Goal: Task Accomplishment & Management: Use online tool/utility

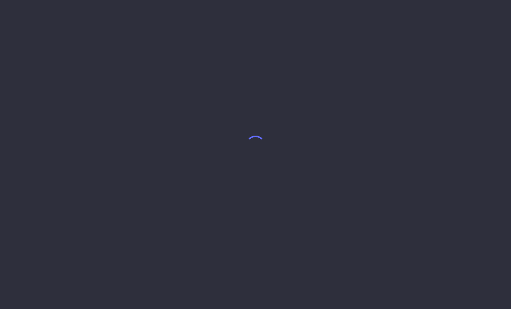
select select "8"
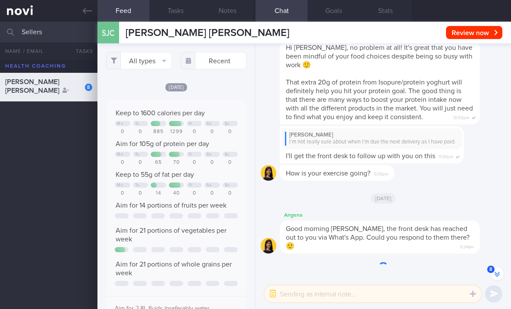
scroll to position [-162, 0]
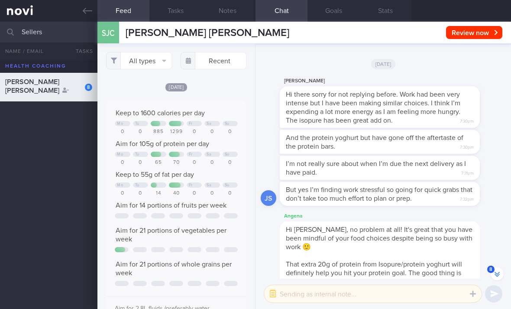
click at [156, 58] on button "All types" at bounding box center [139, 60] width 66 height 17
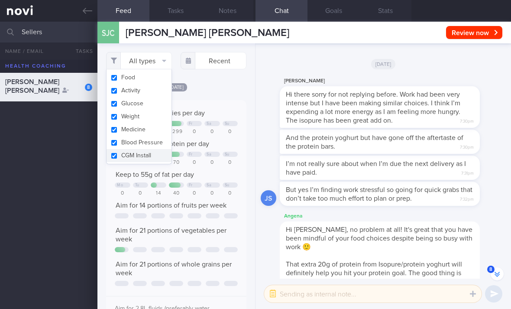
click at [162, 91] on button "Activity" at bounding box center [139, 90] width 65 height 13
checkbox input "false"
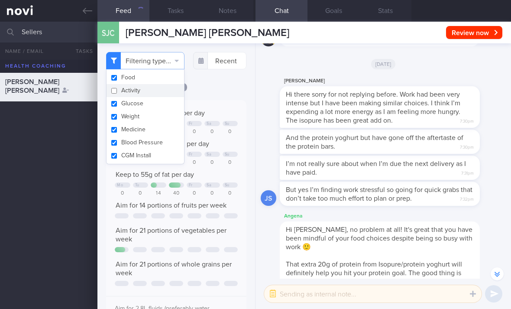
click at [159, 105] on button "Glucose" at bounding box center [146, 103] width 78 height 13
checkbox input "false"
click at [155, 120] on button "Weight" at bounding box center [146, 116] width 78 height 13
checkbox input "false"
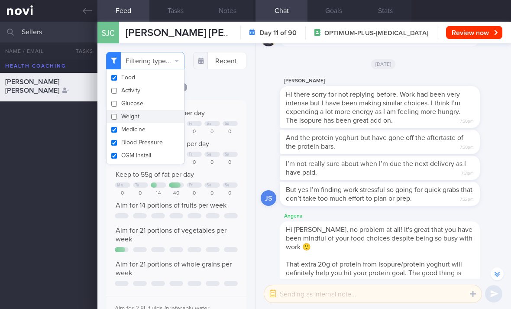
click at [161, 135] on button "Medicine" at bounding box center [146, 129] width 78 height 13
checkbox input "true"
click at [162, 158] on button "CGM Install" at bounding box center [146, 155] width 78 height 13
click at [162, 157] on button "CGM Install" at bounding box center [146, 155] width 78 height 13
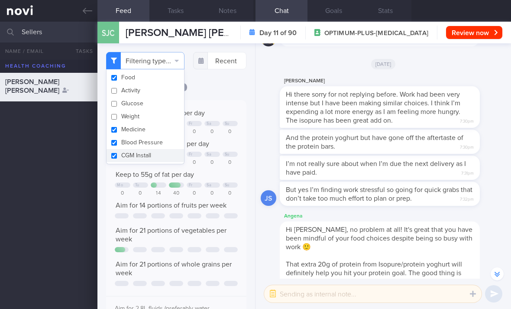
checkbox input "true"
click at [164, 133] on button "Medicine" at bounding box center [146, 129] width 78 height 13
checkbox input "false"
click at [163, 142] on button "Blood Pressure" at bounding box center [146, 142] width 78 height 13
checkbox input "false"
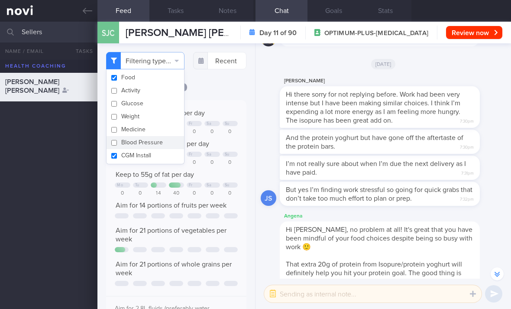
click at [160, 154] on button "CGM Install" at bounding box center [146, 155] width 78 height 13
checkbox input "false"
click at [221, 109] on div "Thu, 18 Sep Keep to 1600 calories per day Mo Tu Fr Sa Su 0 0 885 1299 0 0 0 Aim…" at bounding box center [176, 310] width 140 height 457
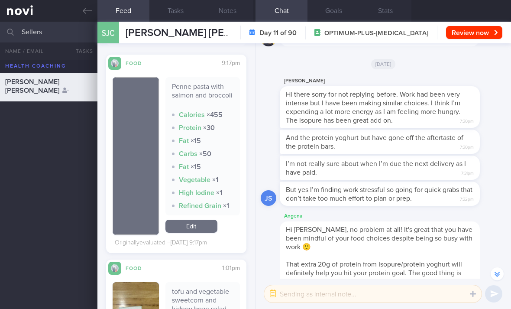
scroll to position [288, 0]
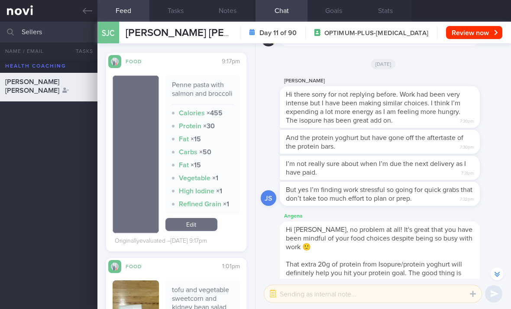
click at [197, 223] on link "Edit" at bounding box center [192, 224] width 52 height 13
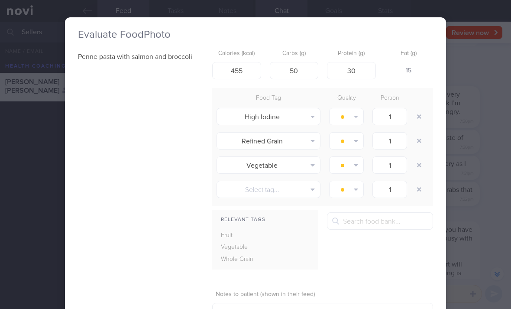
click at [421, 115] on button "button" at bounding box center [420, 117] width 16 height 16
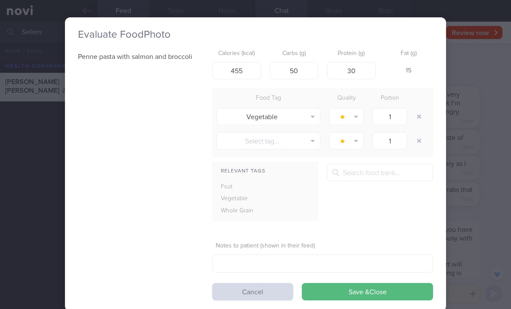
click at [369, 290] on button "Save & Close" at bounding box center [367, 291] width 131 height 17
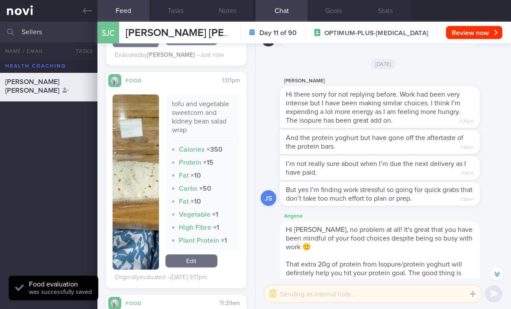
scroll to position [475, 0]
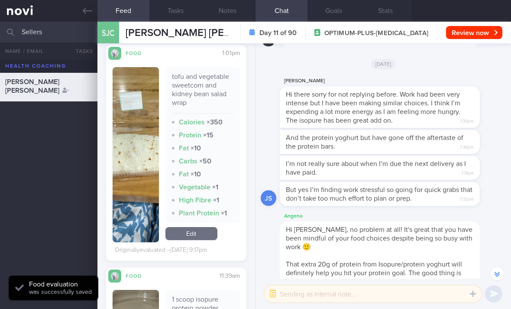
click at [207, 237] on link "Edit" at bounding box center [192, 233] width 52 height 13
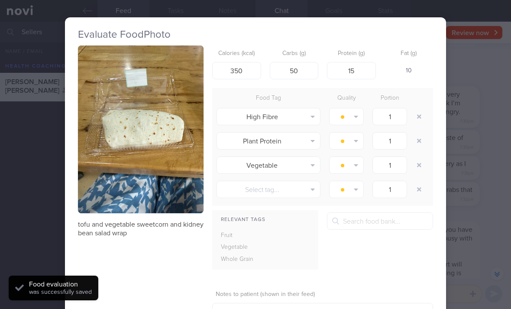
click at [419, 120] on button "button" at bounding box center [420, 117] width 16 height 16
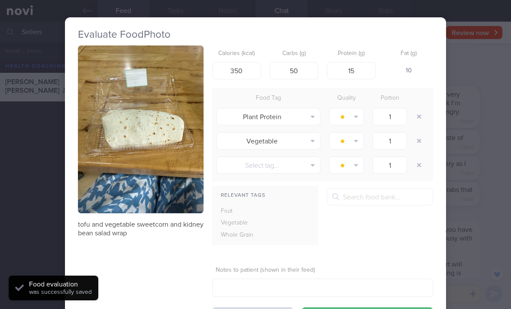
click at [419, 118] on button "button" at bounding box center [420, 117] width 16 height 16
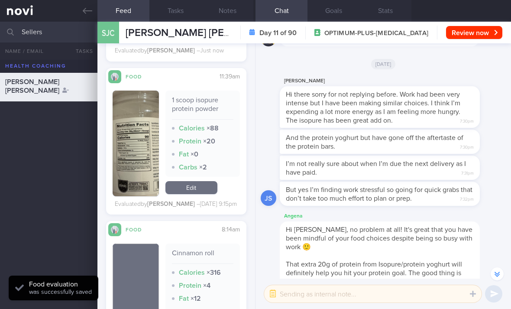
scroll to position [654, 0]
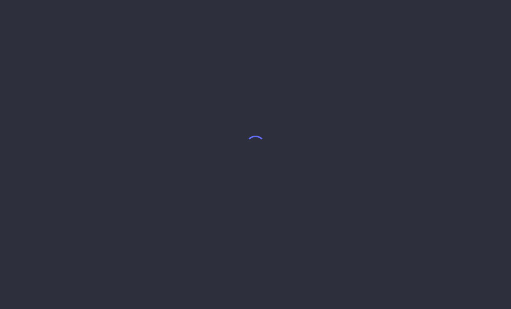
select select "8"
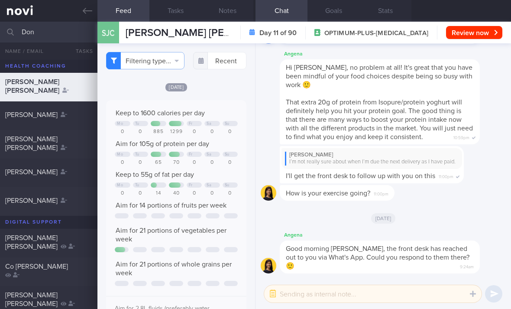
type input "Don"
click at [65, 140] on div "[PERSON_NAME] [PERSON_NAME]" at bounding box center [47, 143] width 85 height 17
checkbox input "true"
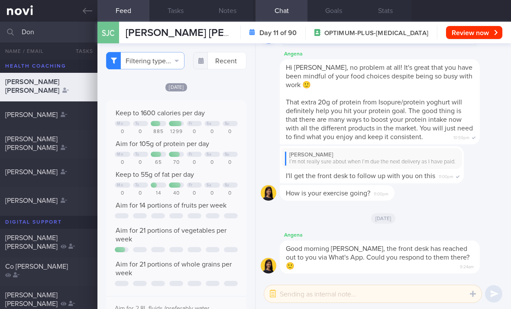
checkbox input "true"
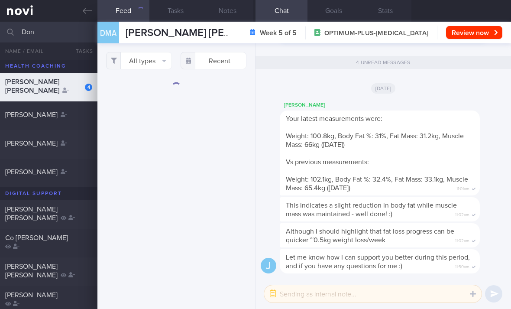
click at [162, 62] on button "All types" at bounding box center [139, 60] width 66 height 17
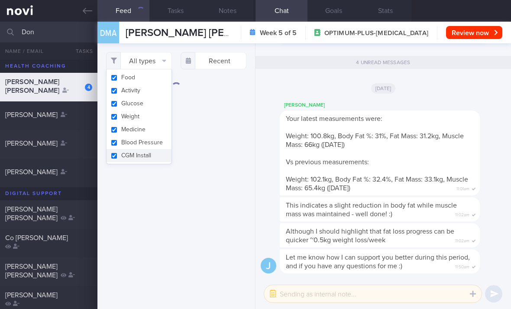
click at [163, 91] on button "Activity" at bounding box center [139, 90] width 65 height 13
checkbox input "false"
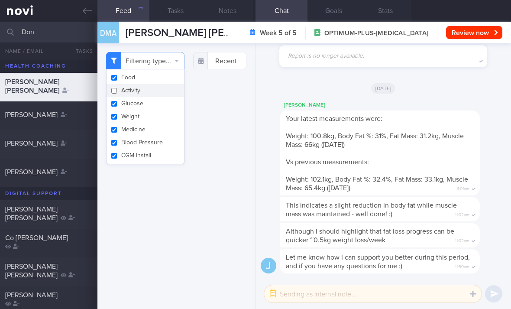
click at [160, 107] on button "Glucose" at bounding box center [146, 103] width 78 height 13
checkbox input "false"
click at [160, 123] on button "Medicine" at bounding box center [146, 129] width 78 height 13
checkbox input "false"
click at [167, 142] on button "Blood Pressure" at bounding box center [146, 142] width 78 height 13
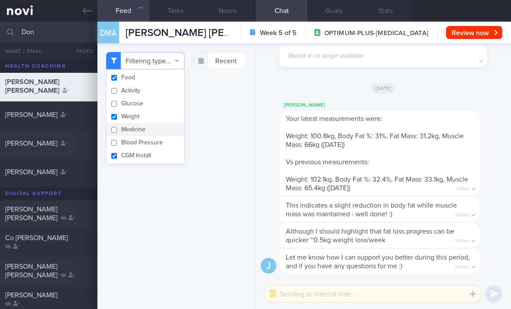
checkbox input "false"
click at [166, 118] on button "Weight" at bounding box center [146, 116] width 78 height 13
checkbox input "false"
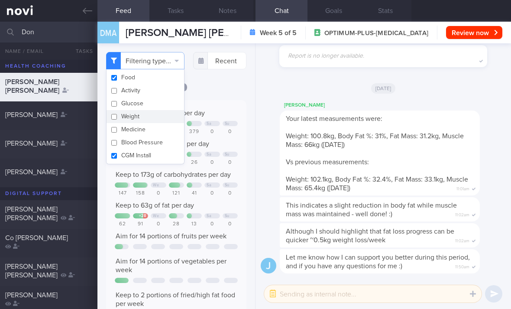
click at [157, 158] on button "CGM Install" at bounding box center [146, 155] width 78 height 13
checkbox input "false"
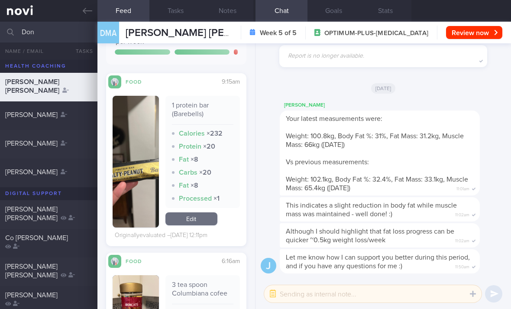
scroll to position [262, 0]
click at [199, 226] on link "Edit" at bounding box center [192, 219] width 52 height 13
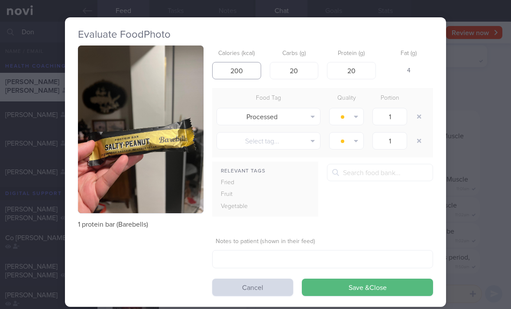
type input "200"
type input "1"
type input "18"
click at [422, 115] on button "button" at bounding box center [420, 117] width 16 height 16
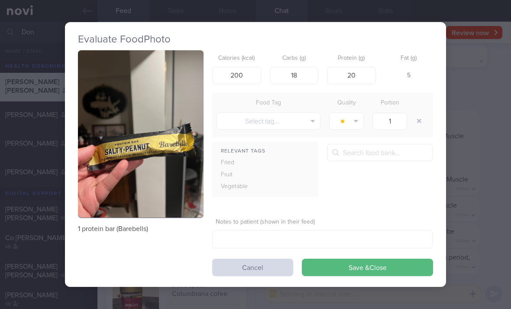
click at [392, 270] on button "Save & Close" at bounding box center [367, 267] width 131 height 17
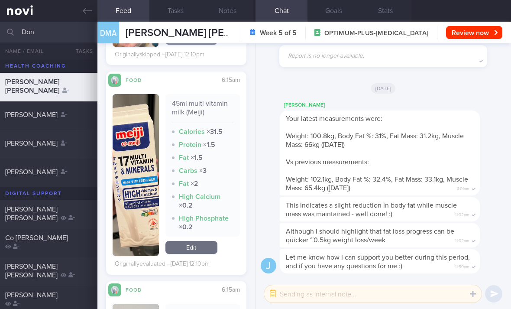
scroll to position [551, 0]
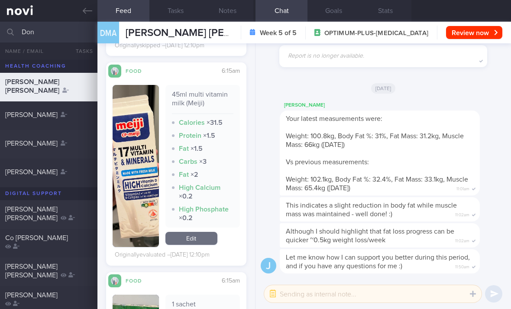
click at [185, 245] on link "Edit" at bounding box center [192, 238] width 52 height 13
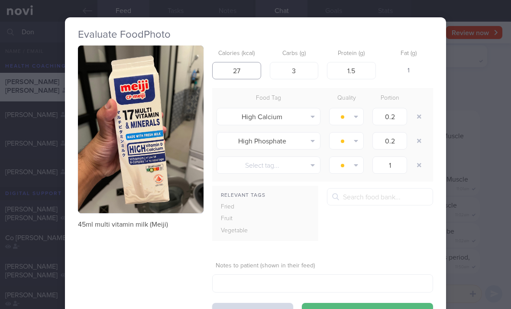
type input "27"
click at [421, 120] on button "button" at bounding box center [420, 117] width 16 height 16
type input "1"
click at [421, 120] on button "button" at bounding box center [420, 117] width 16 height 16
type input "1"
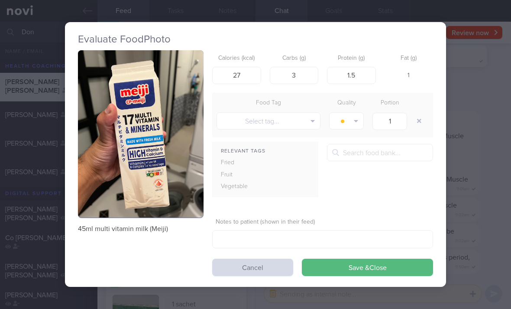
click at [339, 274] on button "Save & Close" at bounding box center [367, 267] width 131 height 17
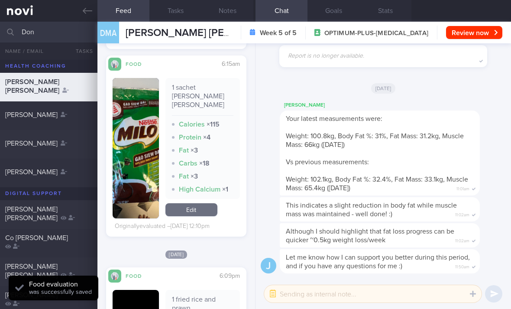
scroll to position [723, 0]
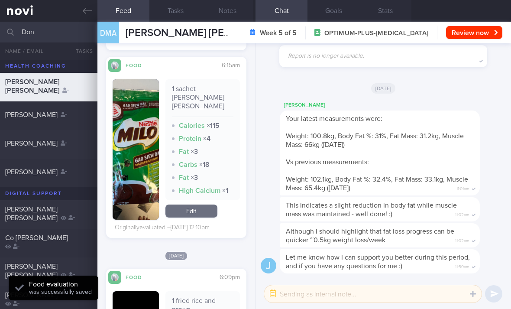
click at [201, 215] on link "Edit" at bounding box center [192, 211] width 52 height 13
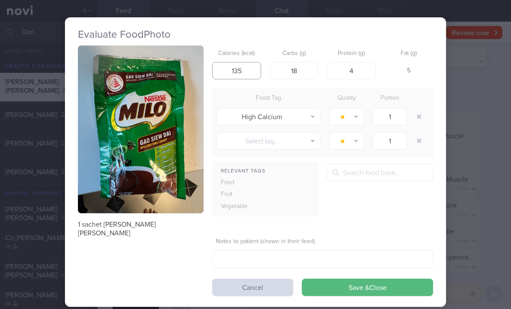
type input "135"
type input "21"
type input "3"
click at [417, 115] on button "button" at bounding box center [420, 117] width 16 height 16
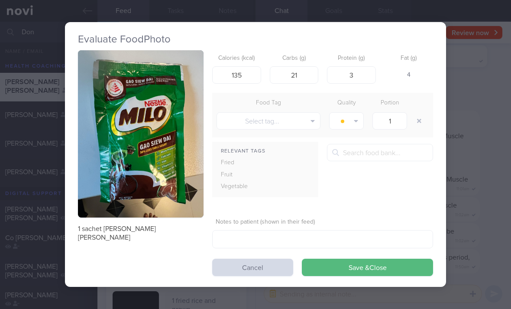
click at [341, 271] on button "Save & Close" at bounding box center [367, 267] width 131 height 17
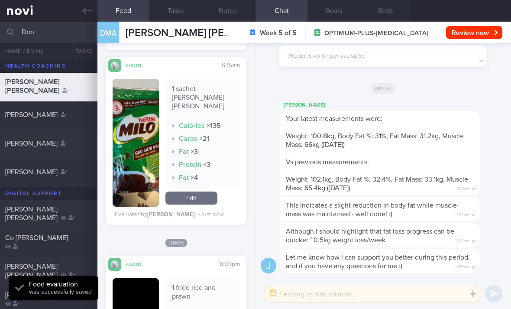
click at [193, 202] on link "Edit" at bounding box center [192, 198] width 52 height 13
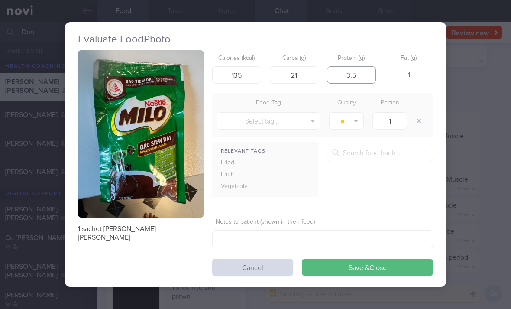
type input "3.5"
click at [366, 273] on button "Save & Close" at bounding box center [367, 267] width 131 height 17
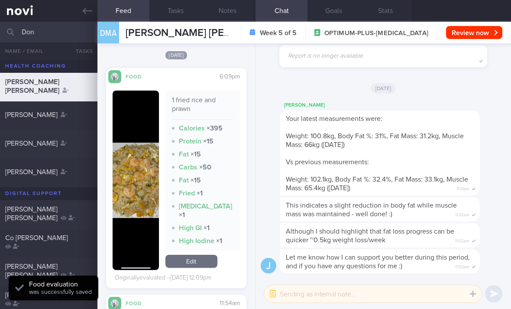
scroll to position [915, 0]
click at [192, 255] on link "Edit" at bounding box center [192, 261] width 52 height 13
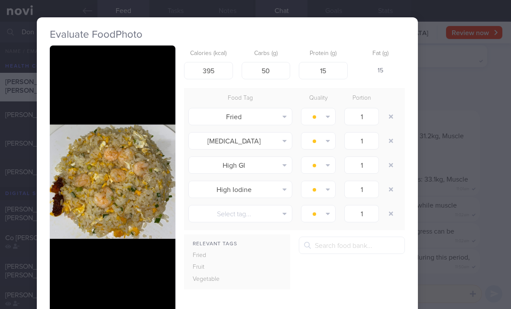
scroll to position [0, 28]
click at [388, 135] on button "button" at bounding box center [392, 141] width 16 height 16
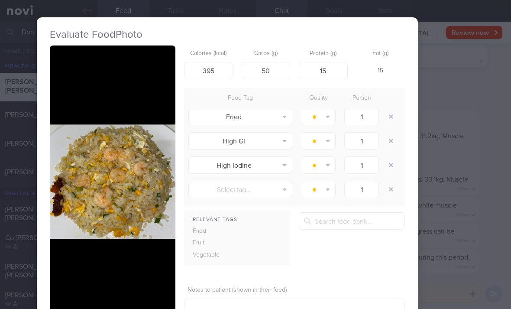
click at [388, 135] on button "button" at bounding box center [392, 141] width 16 height 16
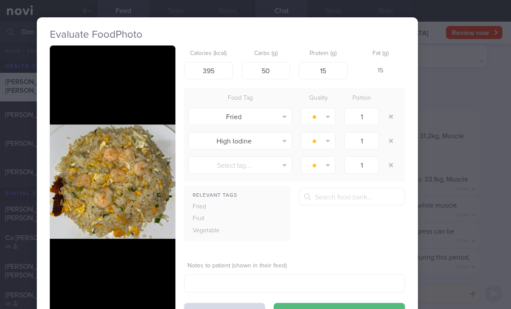
click at [397, 115] on button "button" at bounding box center [392, 117] width 16 height 16
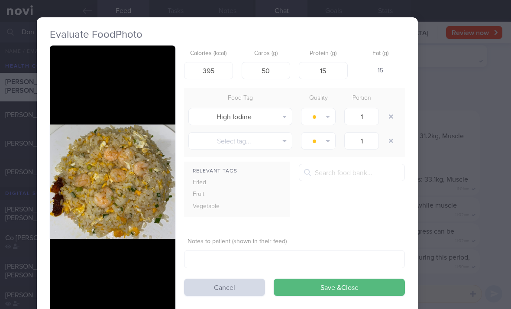
click at [397, 115] on button "button" at bounding box center [392, 117] width 16 height 16
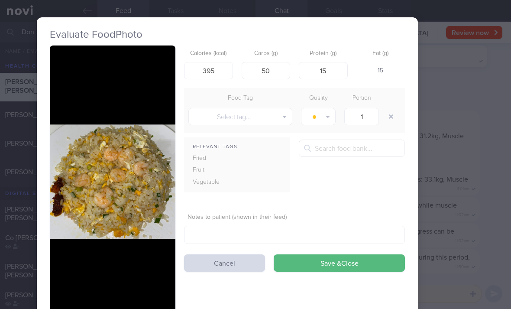
click at [397, 118] on button "button" at bounding box center [392, 117] width 16 height 16
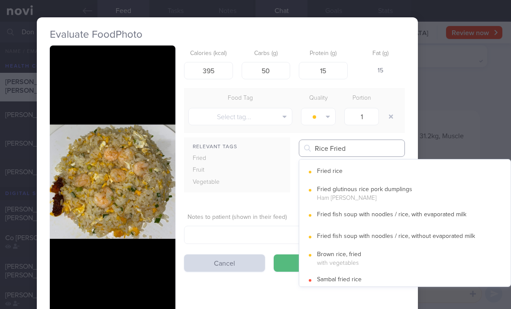
type input "Rice Fried"
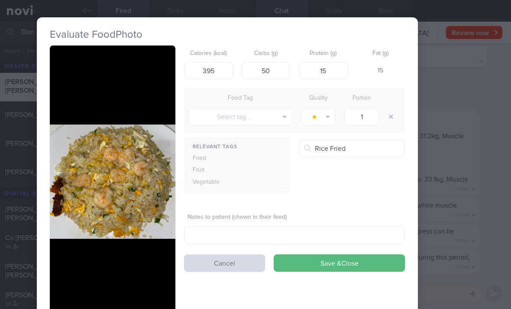
click at [402, 174] on button "Fried rice" at bounding box center [406, 172] width 212 height 22
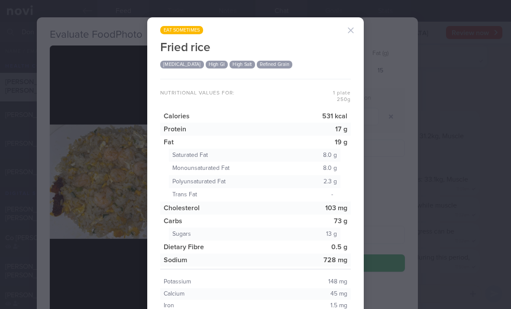
click at [360, 20] on div "eat sometimes Fried rice [MEDICAL_DATA] High GI High Salt Refined Grain Nutriti…" at bounding box center [255, 175] width 217 height 317
click at [355, 24] on button "button" at bounding box center [350, 30] width 17 height 17
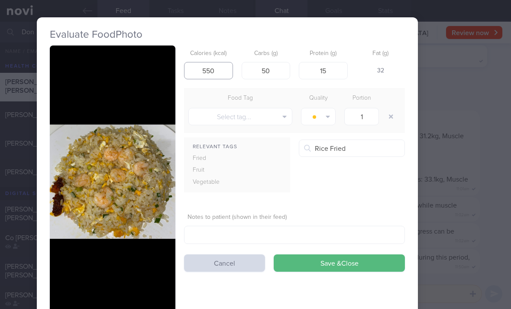
type input "550"
type input "73"
type input "120"
type input "20"
click at [344, 269] on button "Save & Close" at bounding box center [339, 262] width 131 height 17
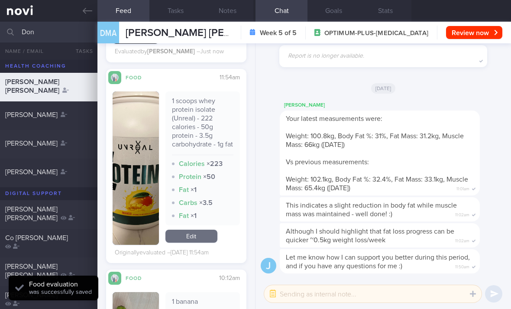
scroll to position [1075, 0]
click at [196, 241] on link "Edit" at bounding box center [192, 235] width 52 height 13
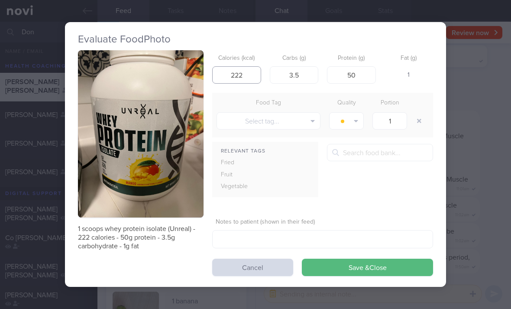
type input "222"
click at [358, 275] on button "Save & Close" at bounding box center [367, 267] width 131 height 17
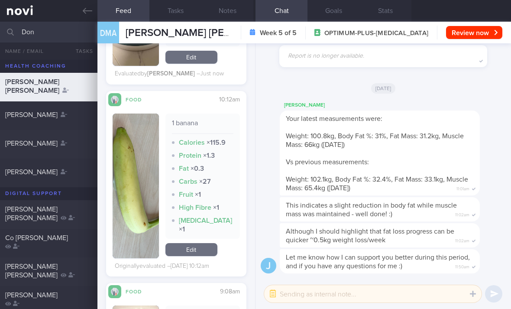
scroll to position [1247, 0]
click at [198, 252] on link "Edit" at bounding box center [192, 250] width 52 height 13
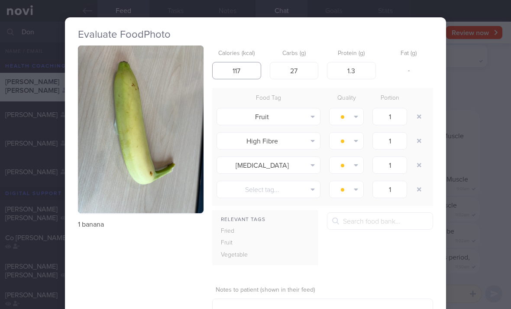
type input "117"
click at [413, 139] on button "button" at bounding box center [420, 141] width 16 height 16
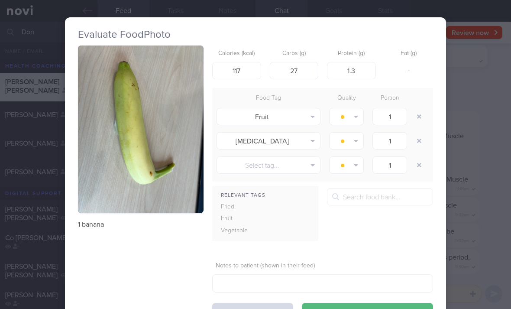
click at [413, 138] on button "button" at bounding box center [420, 141] width 16 height 16
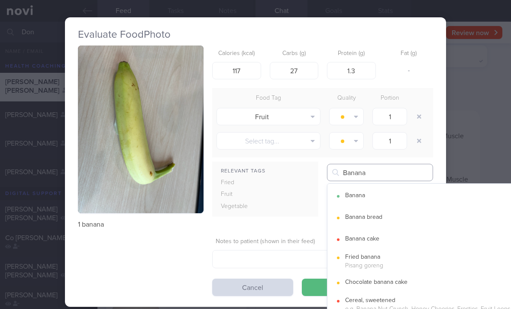
type input "Banana"
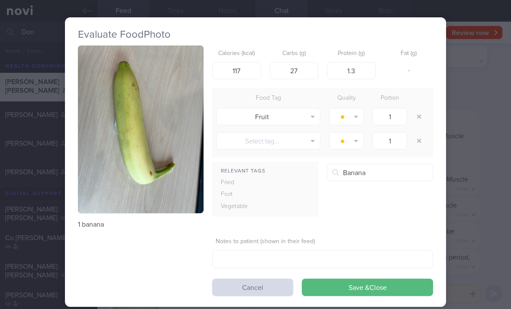
click at [398, 196] on button "Banana" at bounding box center [434, 197] width 212 height 22
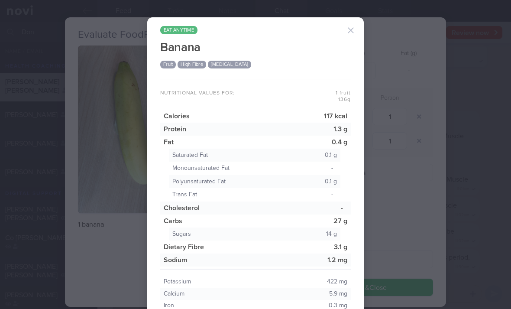
click at [352, 32] on button "button" at bounding box center [350, 30] width 17 height 17
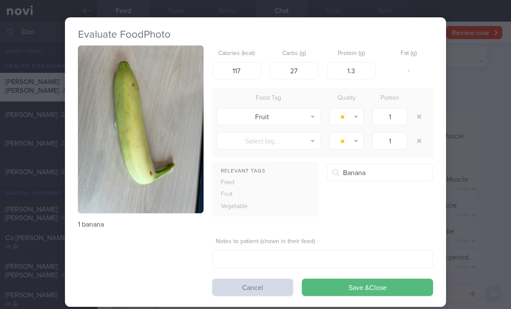
click at [351, 116] on button "button" at bounding box center [346, 116] width 35 height 17
click at [358, 161] on button "Eat anytime" at bounding box center [362, 159] width 64 height 13
click at [354, 293] on button "Save & Close" at bounding box center [367, 287] width 131 height 17
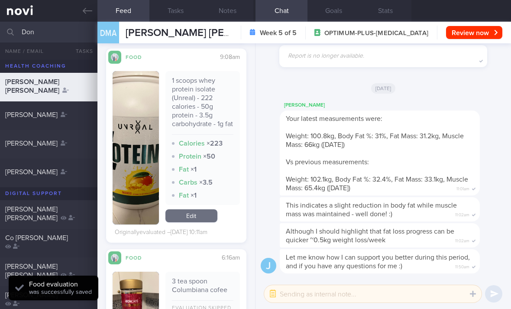
scroll to position [1446, 0]
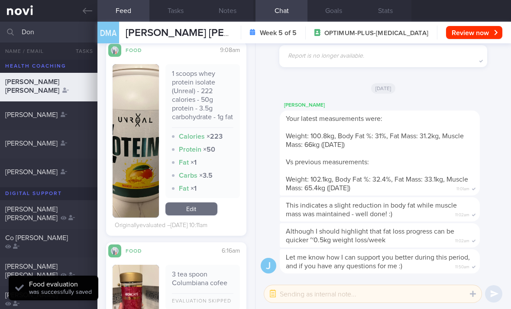
click at [200, 215] on link "Edit" at bounding box center [192, 208] width 52 height 13
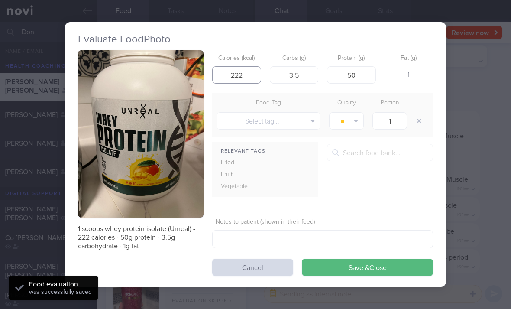
type input "222"
click at [356, 271] on button "Save & Close" at bounding box center [367, 267] width 131 height 17
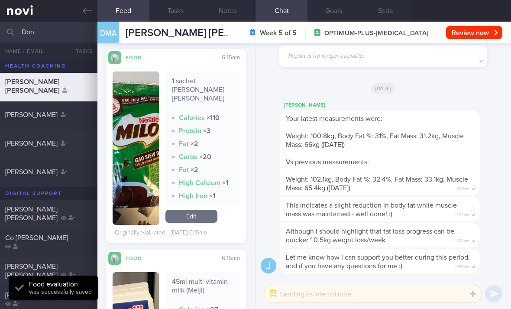
scroll to position [1764, 0]
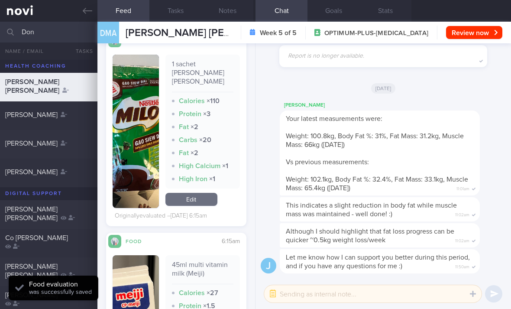
click at [209, 199] on link "Edit" at bounding box center [192, 199] width 52 height 13
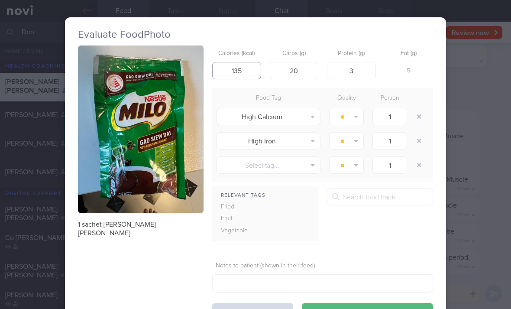
type input "135"
type input "21"
type input "3.5"
click at [416, 109] on button "button" at bounding box center [420, 117] width 16 height 16
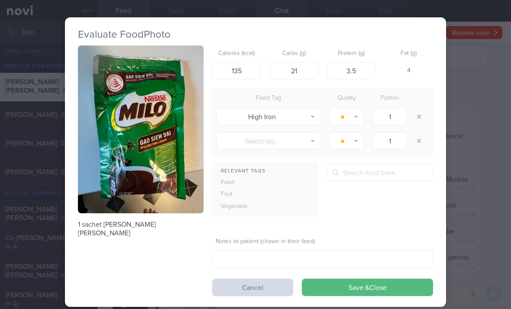
click at [416, 109] on button "button" at bounding box center [420, 117] width 16 height 16
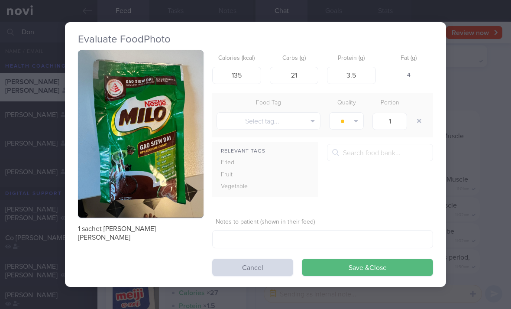
click at [343, 273] on button "Save & Close" at bounding box center [367, 267] width 131 height 17
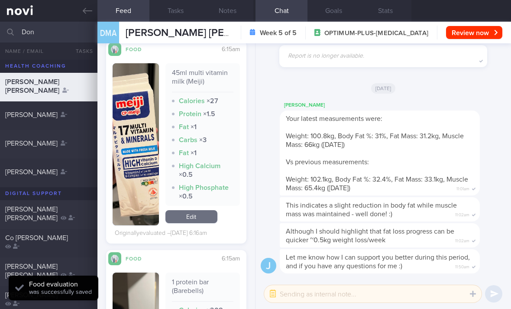
scroll to position [1920, 0]
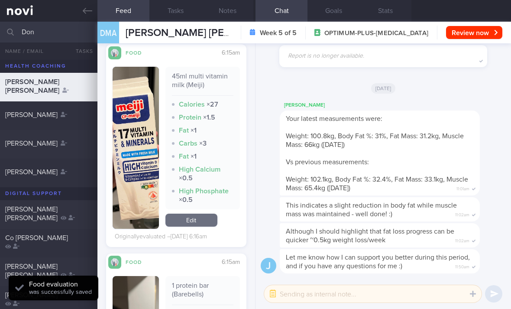
click at [205, 219] on link "Edit" at bounding box center [192, 220] width 52 height 13
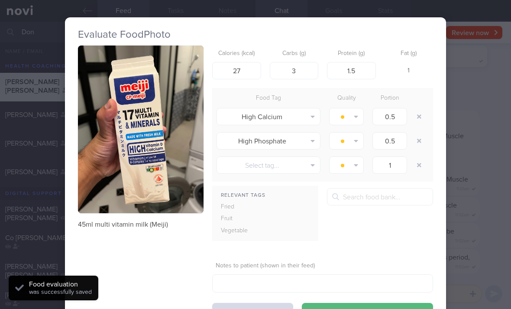
click at [421, 119] on button "button" at bounding box center [420, 117] width 16 height 16
click at [421, 118] on button "button" at bounding box center [420, 117] width 16 height 16
type input "1"
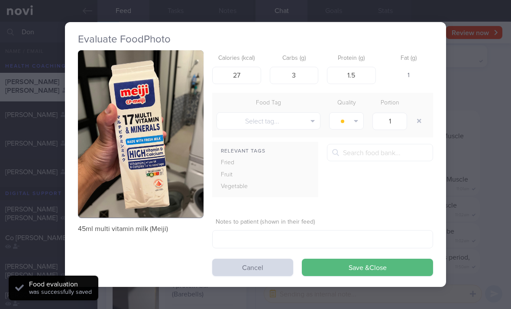
click at [335, 275] on button "Save & Close" at bounding box center [367, 267] width 131 height 17
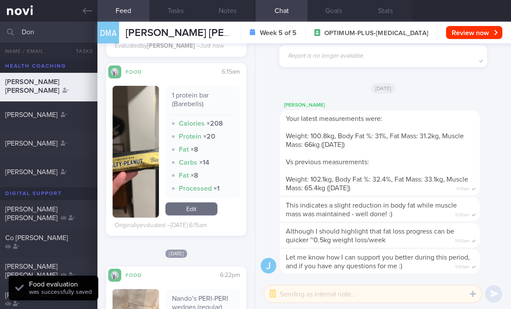
scroll to position [2070, 0]
click at [197, 202] on link "Edit" at bounding box center [192, 208] width 52 height 13
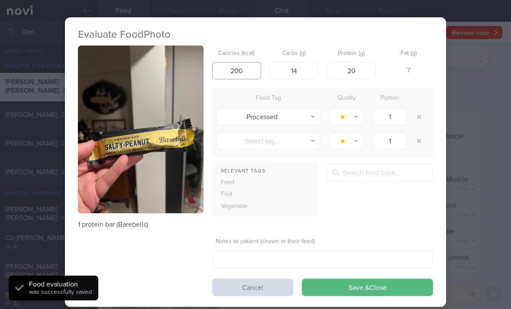
type input "200"
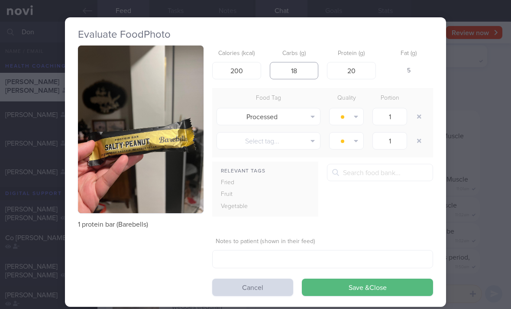
type input "18"
click at [416, 114] on button "button" at bounding box center [420, 117] width 16 height 16
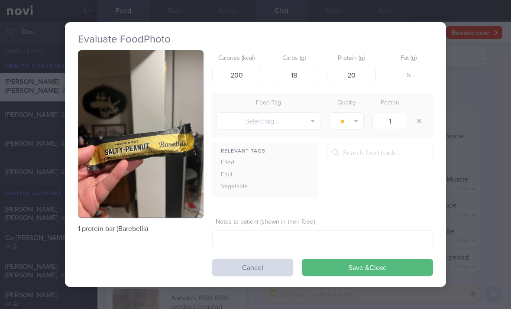
click at [370, 269] on button "Save & Close" at bounding box center [367, 267] width 131 height 17
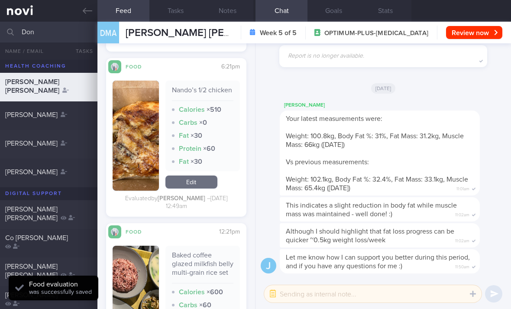
scroll to position [2436, 0]
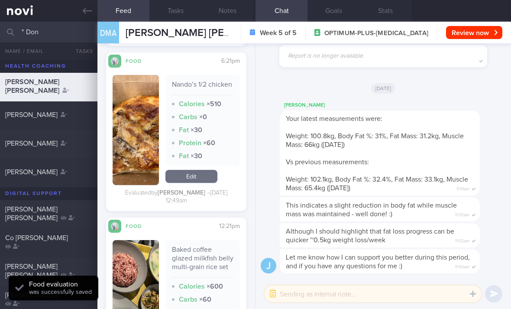
type input "" Don"
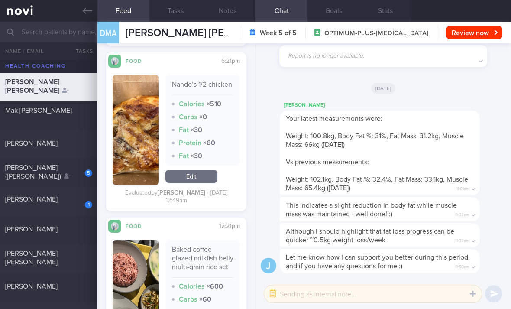
click at [28, 9] on link at bounding box center [49, 11] width 98 height 22
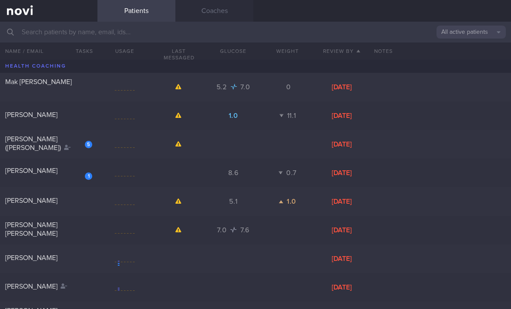
click at [450, 31] on button "All active patients" at bounding box center [471, 32] width 69 height 13
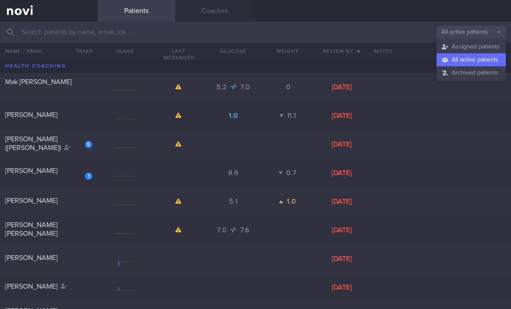
click at [470, 50] on button "Assigned patients" at bounding box center [471, 46] width 69 height 13
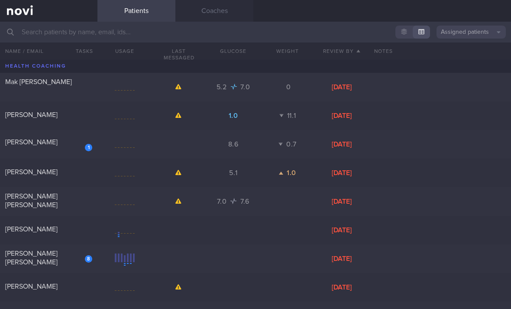
click at [72, 91] on div "Mak [PERSON_NAME]" at bounding box center [49, 88] width 98 height 20
select select "6"
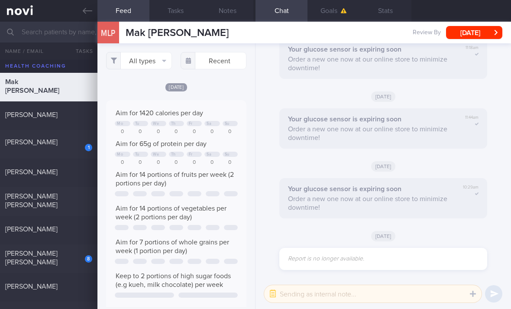
click at [144, 62] on button "All types" at bounding box center [139, 60] width 66 height 17
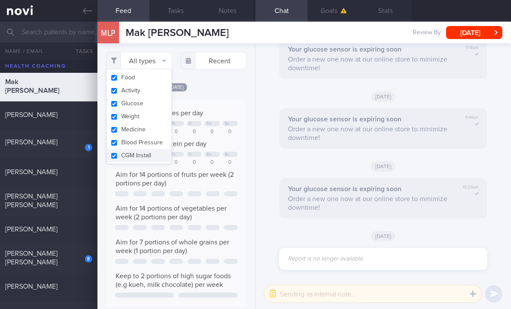
click at [148, 93] on button "Activity" at bounding box center [139, 90] width 65 height 13
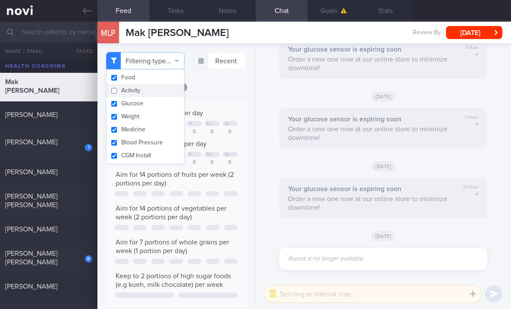
click at [148, 93] on button "Activity" at bounding box center [146, 90] width 78 height 13
checkbox input "true"
click at [149, 130] on button "Medicine" at bounding box center [139, 129] width 65 height 13
checkbox input "false"
click at [150, 108] on button "Glucose" at bounding box center [146, 103] width 78 height 13
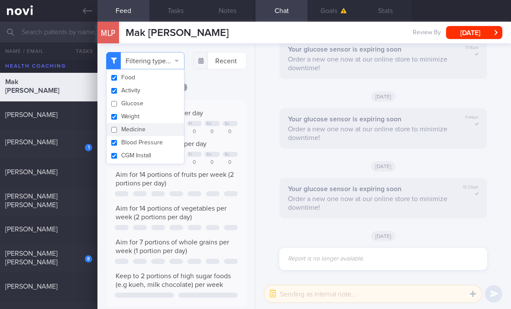
checkbox input "false"
click at [155, 94] on button "Activity" at bounding box center [146, 90] width 78 height 13
checkbox input "false"
click at [156, 119] on button "Weight" at bounding box center [146, 116] width 78 height 13
checkbox input "false"
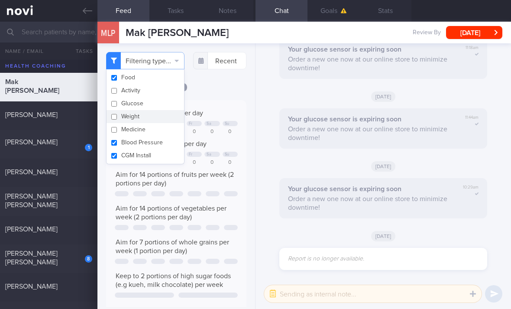
click at [213, 86] on div "Filtering type... Food Activity Glucose Weight Medicine Blood Pressure CGM Inst…" at bounding box center [177, 176] width 158 height 266
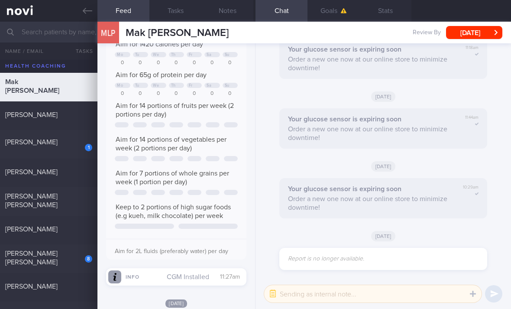
click at [85, 144] on div "1" at bounding box center [88, 147] width 7 height 9
type input "2025"
checkbox input "true"
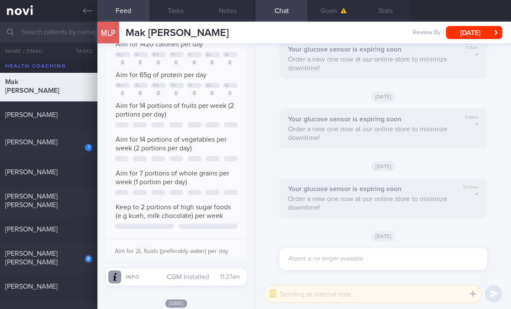
checkbox input "true"
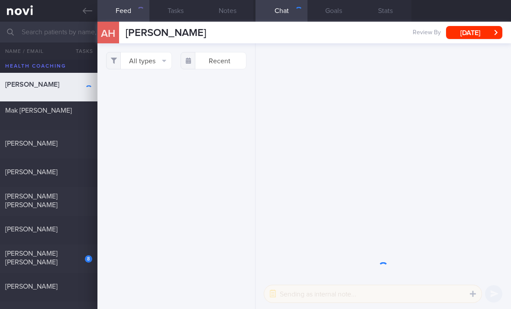
click at [80, 152] on div "Luke 1.0 11.1 Thu, 16 Jan" at bounding box center [255, 144] width 511 height 29
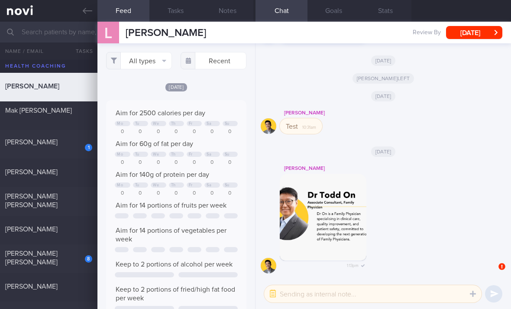
click at [85, 153] on div "1 Aloysius Hoh 8.6 0.7 Tue, 17 Jun" at bounding box center [255, 144] width 511 height 29
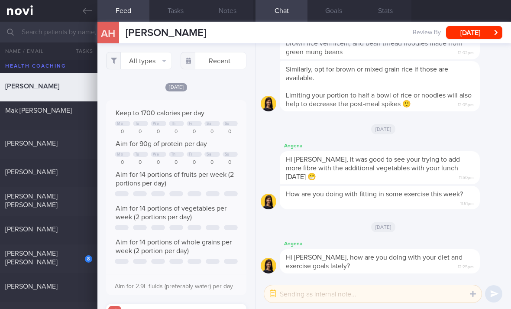
click at [70, 207] on div "[PERSON_NAME] [PERSON_NAME]" at bounding box center [47, 200] width 85 height 17
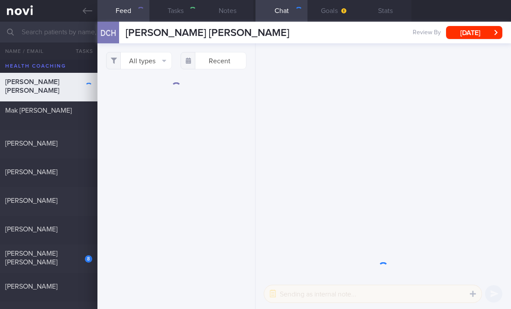
select select "6"
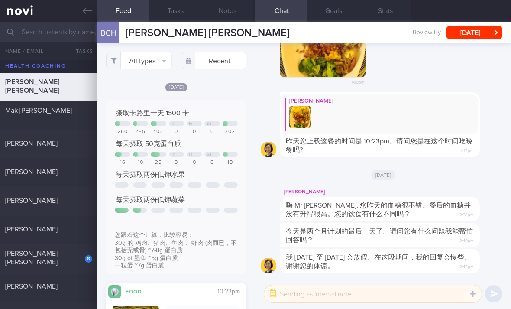
click at [73, 234] on div "[PERSON_NAME]" at bounding box center [49, 230] width 98 height 11
type input "2025"
select select "8"
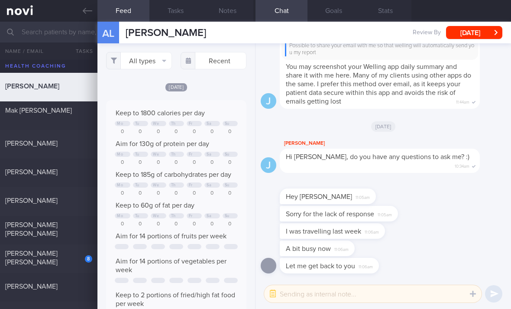
click at [147, 60] on button "All types" at bounding box center [139, 60] width 66 height 17
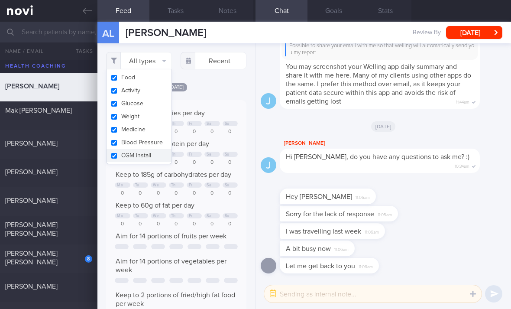
click at [157, 93] on button "Activity" at bounding box center [139, 90] width 65 height 13
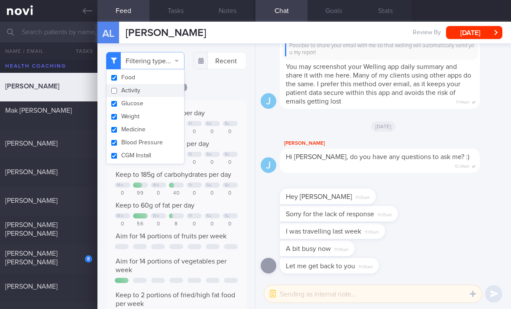
click at [157, 92] on button "Activity" at bounding box center [146, 90] width 78 height 13
checkbox input "true"
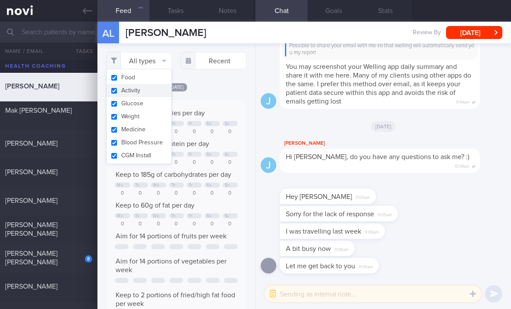
click at [75, 263] on div "[PERSON_NAME] [PERSON_NAME]" at bounding box center [47, 257] width 85 height 17
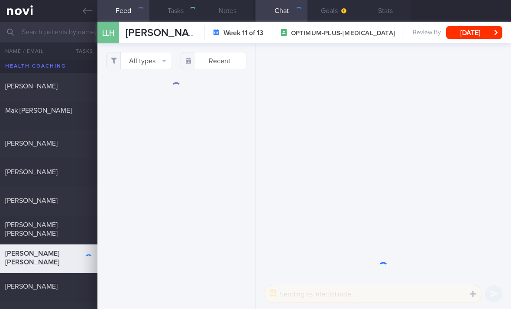
select select "6"
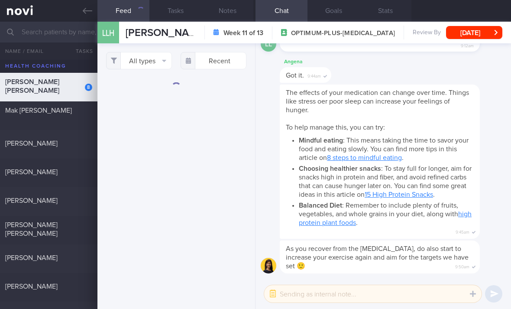
click at [150, 62] on button "All types" at bounding box center [139, 60] width 66 height 17
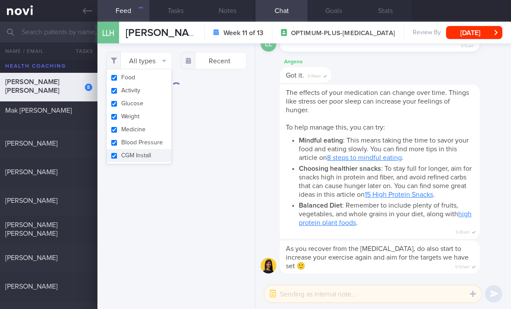
click at [152, 95] on button "Activity" at bounding box center [139, 90] width 65 height 13
checkbox input "false"
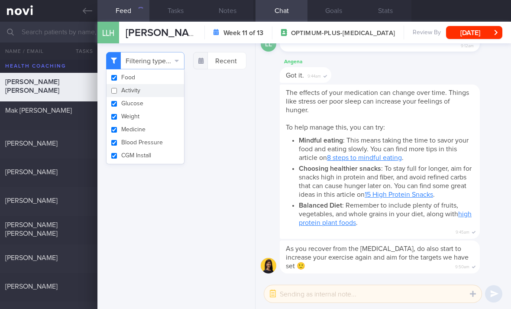
click at [151, 107] on button "Glucose" at bounding box center [146, 103] width 78 height 13
checkbox input "false"
click at [151, 124] on button "Medicine" at bounding box center [146, 129] width 78 height 13
checkbox input "false"
click at [156, 146] on button "Blood Pressure" at bounding box center [146, 142] width 78 height 13
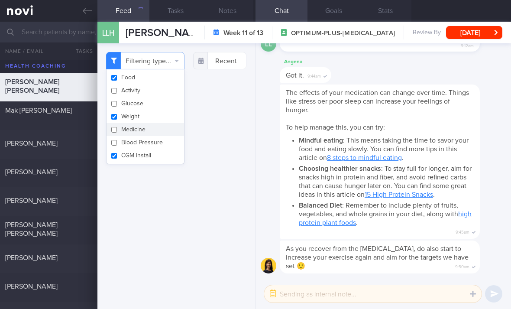
checkbox input "false"
click at [160, 115] on button "Weight" at bounding box center [146, 116] width 78 height 13
checkbox input "false"
click at [160, 160] on button "CGM Install" at bounding box center [146, 155] width 78 height 13
checkbox input "false"
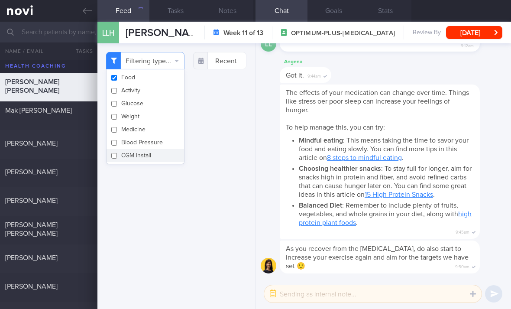
click at [200, 205] on div "Filtering type... Food Activity Glucose Weight Medicine Blood Pressure CGM Inst…" at bounding box center [177, 176] width 158 height 266
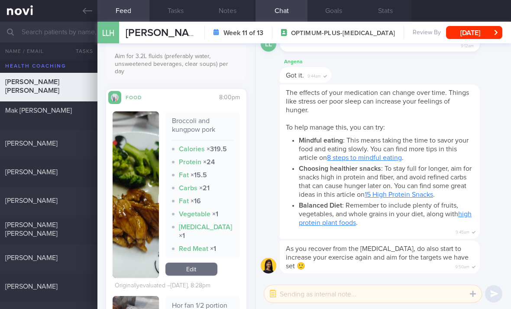
click at [192, 273] on link "Edit" at bounding box center [192, 269] width 52 height 13
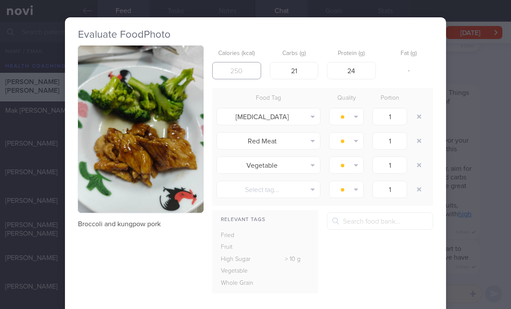
type input "3"
type input "123"
type input "8"
type input "15"
type input "145"
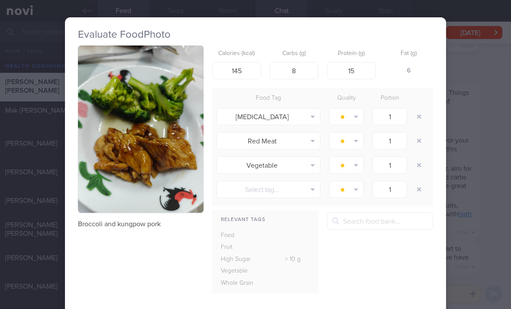
click at [417, 117] on button "button" at bounding box center [420, 117] width 16 height 16
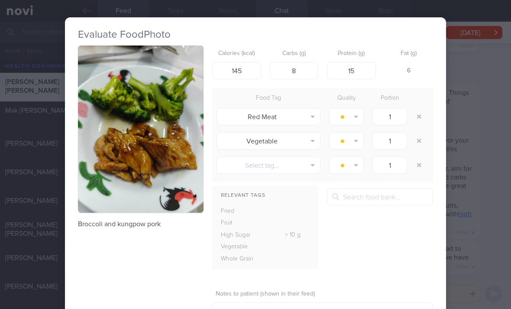
click at [417, 117] on button "button" at bounding box center [420, 117] width 16 height 16
click at [418, 118] on button "button" at bounding box center [420, 117] width 16 height 16
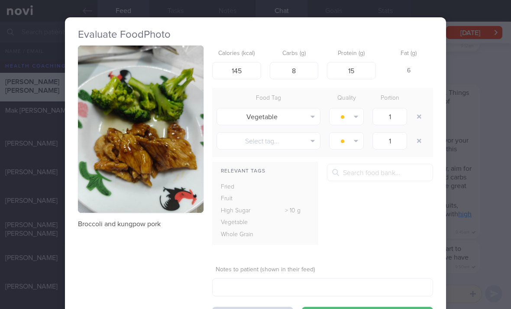
click at [418, 118] on button "button" at bounding box center [420, 117] width 16 height 16
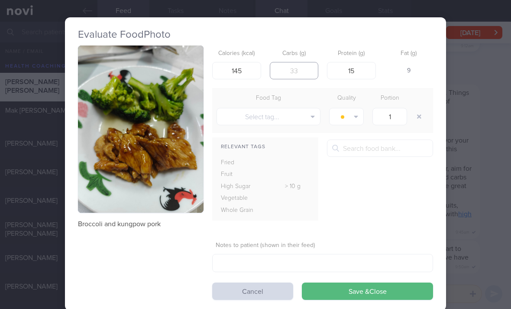
type input "9"
type input "8"
click at [285, 122] on button "Select tag..." at bounding box center [269, 116] width 104 height 17
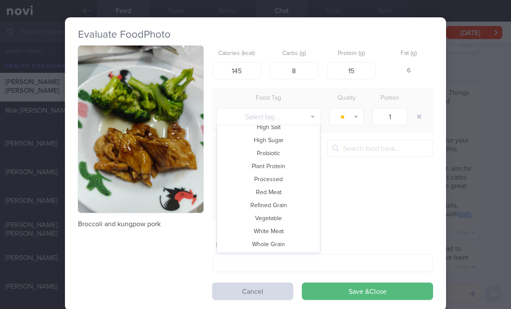
scroll to position [188, 0]
click at [296, 216] on button "Vegetable" at bounding box center [268, 218] width 103 height 13
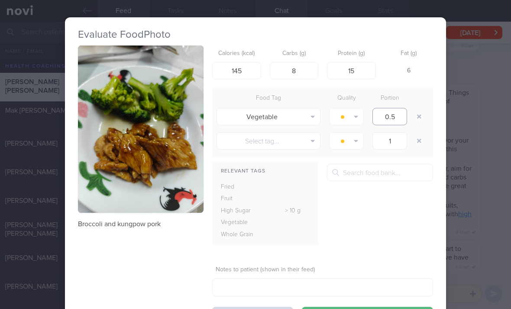
type input "0.5"
click at [350, 115] on button "button" at bounding box center [346, 116] width 35 height 17
click at [362, 161] on button "Eat anytime" at bounding box center [362, 159] width 64 height 13
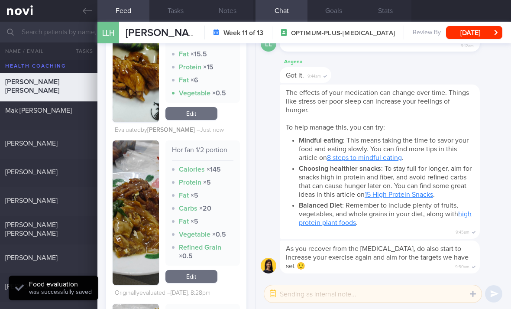
scroll to position [451, 0]
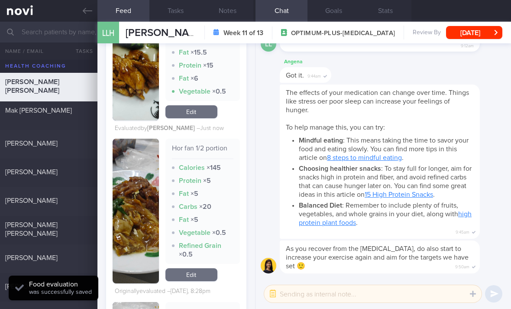
click at [197, 280] on link "Edit" at bounding box center [192, 274] width 52 height 13
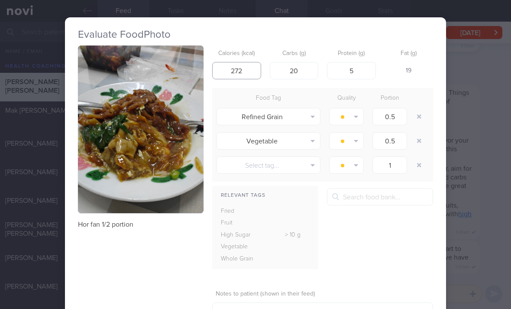
type input "272"
type input "35"
type input "30"
type input "250"
click at [417, 119] on button "button" at bounding box center [420, 117] width 16 height 16
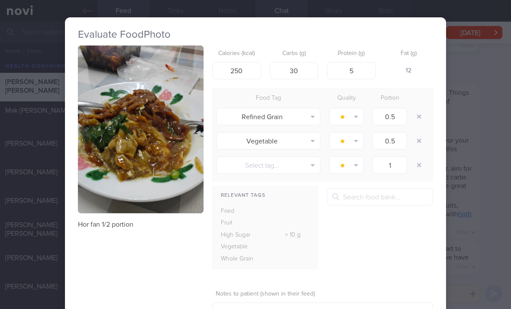
type input "1"
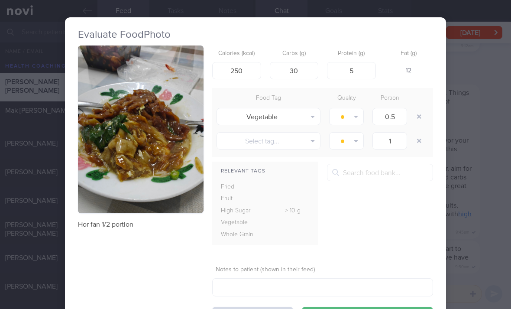
click at [417, 119] on button "button" at bounding box center [420, 117] width 16 height 16
type input "1"
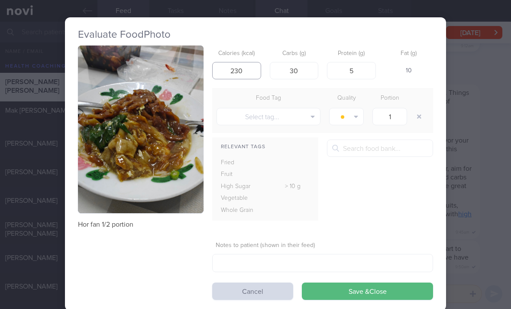
type input "230"
click at [363, 291] on button "Save & Close" at bounding box center [367, 291] width 131 height 17
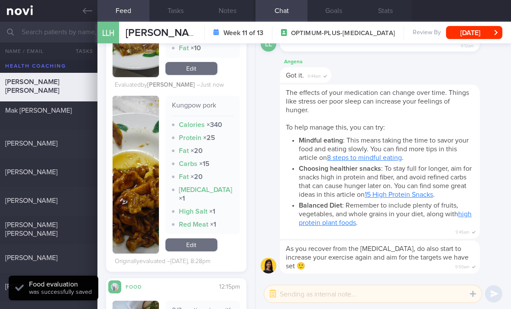
scroll to position [622, 0]
click at [194, 250] on link "Edit" at bounding box center [192, 245] width 52 height 13
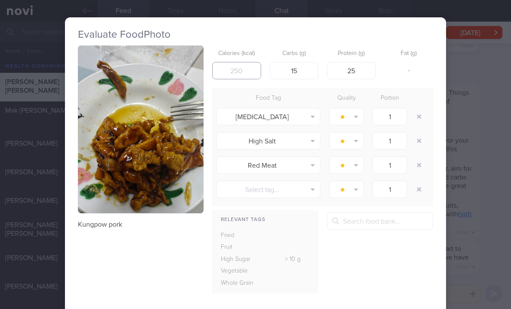
type input "200"
type input "21"
type input "240"
type input "20"
type input "10"
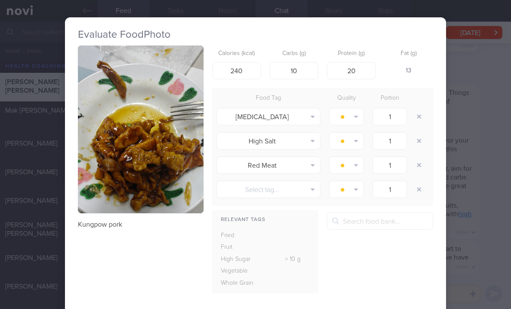
click at [419, 120] on button "button" at bounding box center [420, 117] width 16 height 16
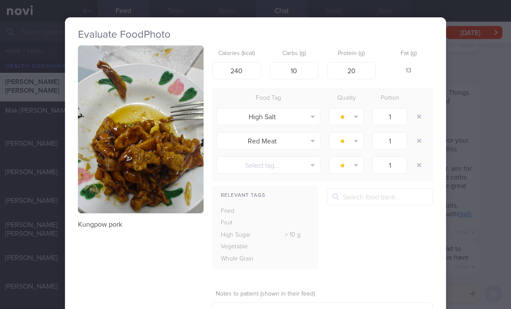
click at [424, 120] on button "button" at bounding box center [420, 117] width 16 height 16
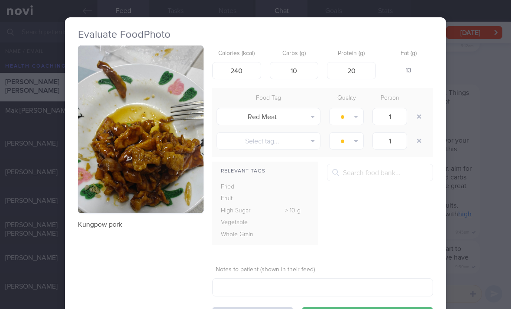
click at [421, 120] on button "button" at bounding box center [420, 117] width 16 height 16
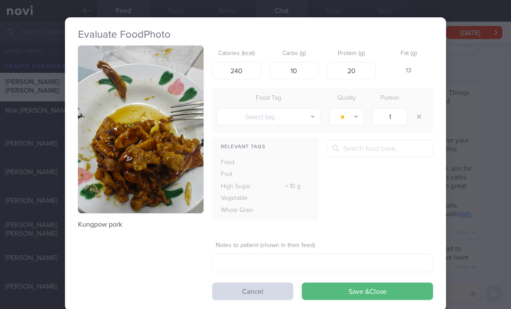
click at [347, 297] on button "Save & Close" at bounding box center [367, 291] width 131 height 17
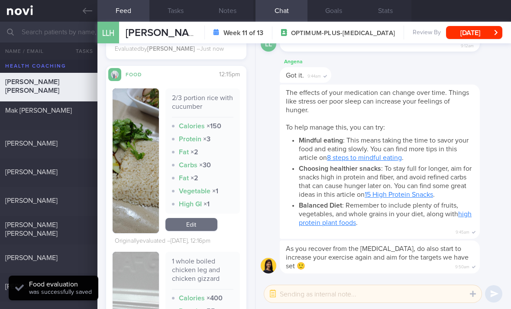
scroll to position [785, 0]
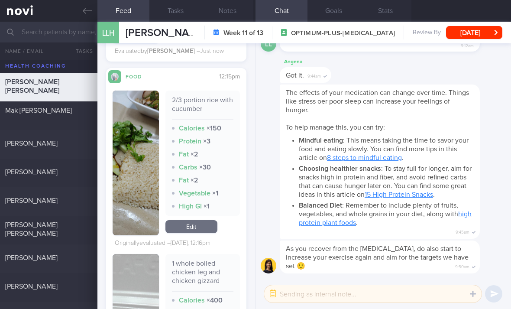
click at [199, 233] on link "Edit" at bounding box center [192, 226] width 52 height 13
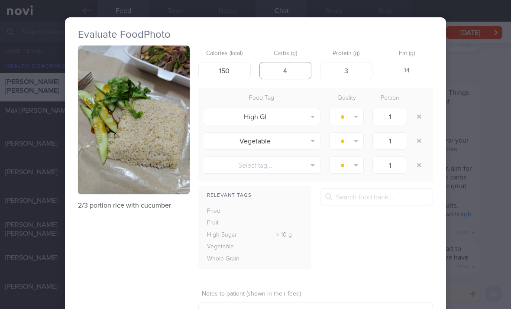
type input "4"
type input "187"
type input "37"
type input "4"
click at [421, 109] on button "button" at bounding box center [420, 117] width 16 height 16
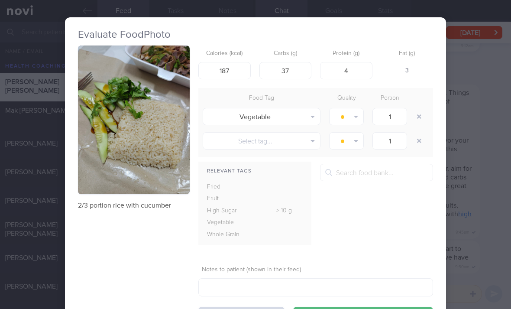
click at [421, 109] on button "button" at bounding box center [420, 117] width 16 height 16
click at [426, 115] on button "button" at bounding box center [420, 117] width 16 height 16
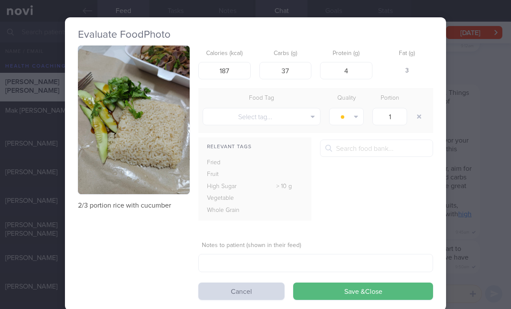
click at [340, 296] on button "Save & Close" at bounding box center [363, 291] width 140 height 17
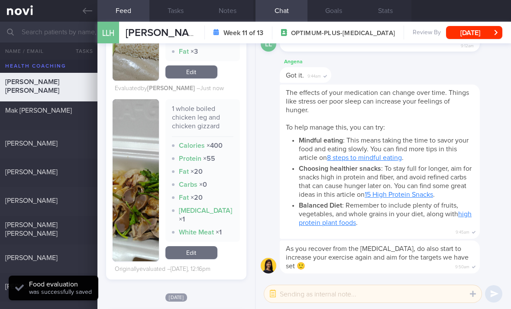
scroll to position [913, 0]
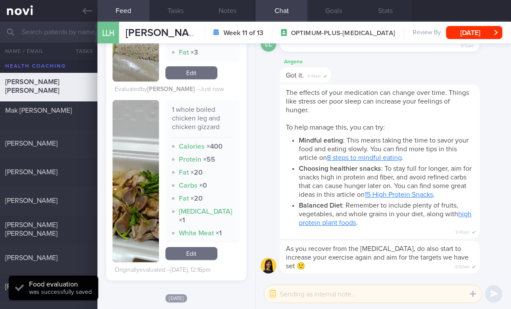
click at [199, 260] on link "Edit" at bounding box center [192, 253] width 52 height 13
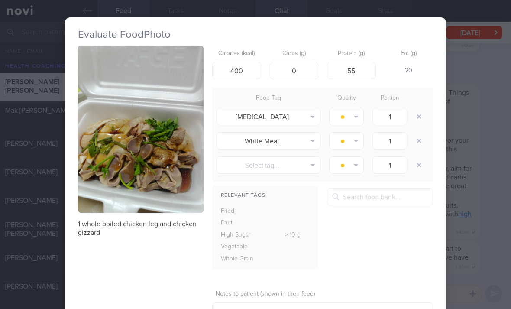
click at [417, 117] on button "button" at bounding box center [420, 117] width 16 height 16
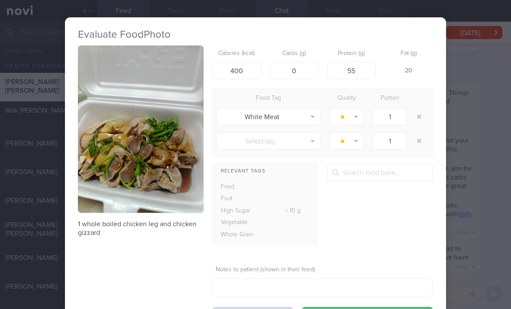
click at [417, 117] on button "button" at bounding box center [420, 117] width 16 height 16
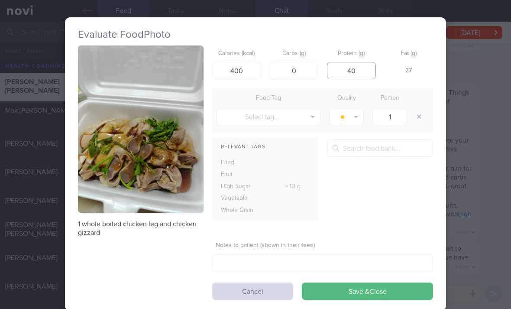
type input "40"
type input "360"
type input "3"
type input "45"
click at [368, 289] on button "Save & Close" at bounding box center [367, 291] width 131 height 17
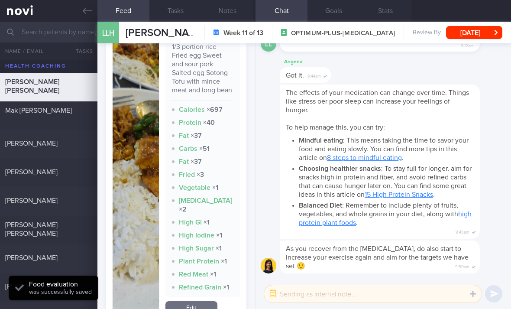
scroll to position [1217, 0]
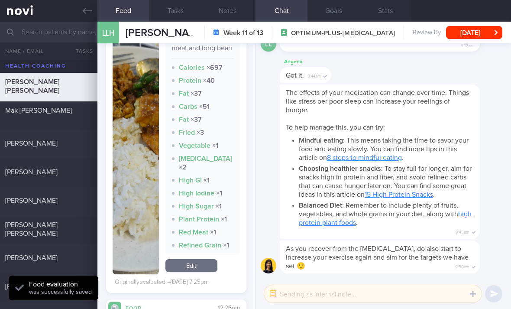
click at [192, 270] on link "Edit" at bounding box center [192, 265] width 52 height 13
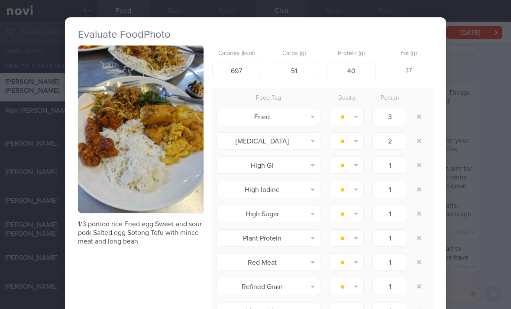
click at [418, 119] on button "button" at bounding box center [420, 117] width 16 height 16
type input "2"
type input "1"
click at [418, 119] on button "button" at bounding box center [420, 117] width 16 height 16
type input "1"
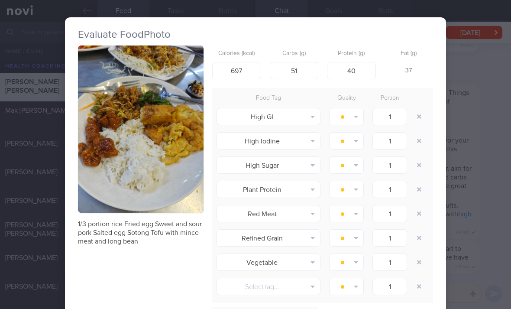
click at [424, 117] on button "button" at bounding box center [420, 117] width 16 height 16
click at [423, 117] on button "button" at bounding box center [420, 117] width 16 height 16
click at [427, 117] on button "button" at bounding box center [420, 117] width 16 height 16
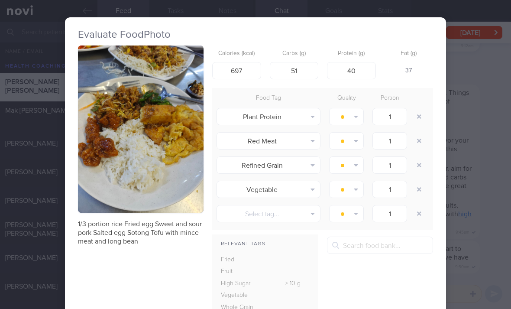
click at [426, 117] on button "button" at bounding box center [420, 117] width 16 height 16
click at [426, 118] on button "button" at bounding box center [420, 117] width 16 height 16
click at [427, 120] on div at bounding box center [420, 116] width 17 height 24
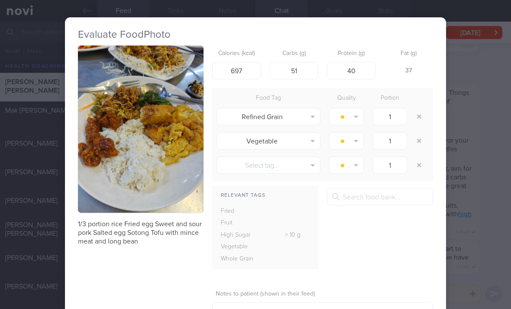
click at [427, 116] on button "button" at bounding box center [420, 117] width 16 height 16
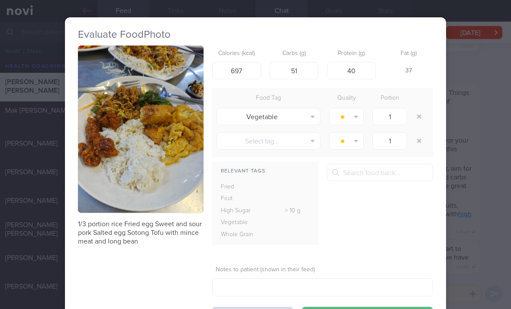
click at [417, 114] on button "button" at bounding box center [420, 117] width 16 height 16
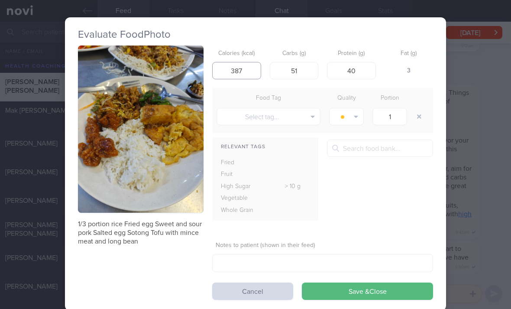
type input "387"
type input "26"
type input "326"
type input "32"
type input "370"
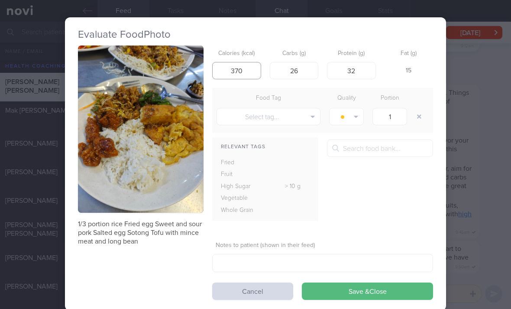
click at [368, 289] on button "Save & Close" at bounding box center [367, 291] width 131 height 17
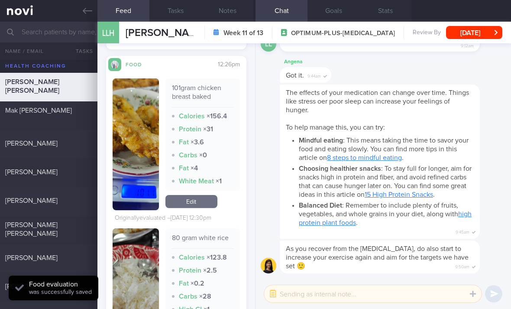
scroll to position [1332, 0]
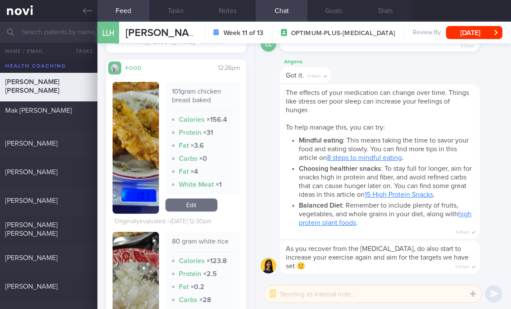
click at [202, 206] on link "Edit" at bounding box center [192, 205] width 52 height 13
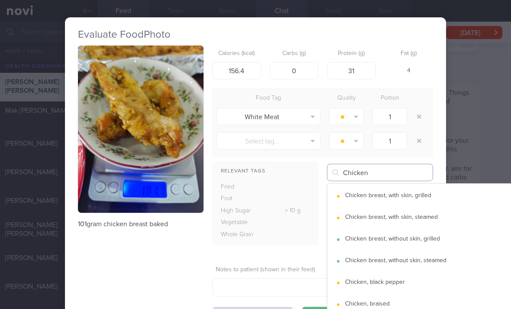
type input "Chicken"
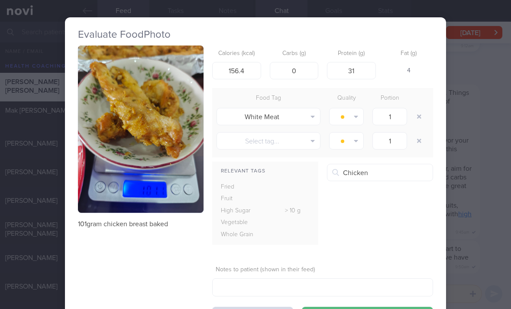
click at [446, 197] on button "Chicken breast, with skin, grilled" at bounding box center [434, 197] width 212 height 22
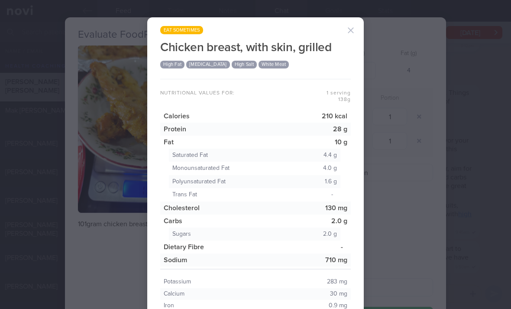
click at [433, 190] on div "eat sometimes Chicken breast, with skin, grilled High Fat High Potassium High S…" at bounding box center [255, 154] width 511 height 309
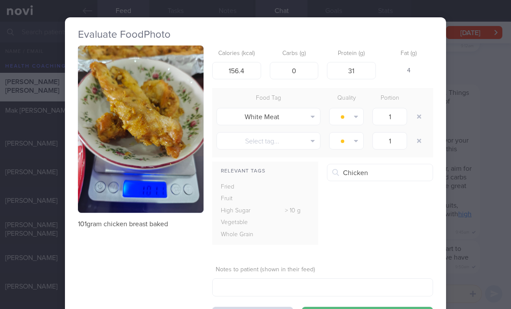
click at [441, 238] on button "Chicken breast, without skin, grilled" at bounding box center [434, 240] width 212 height 22
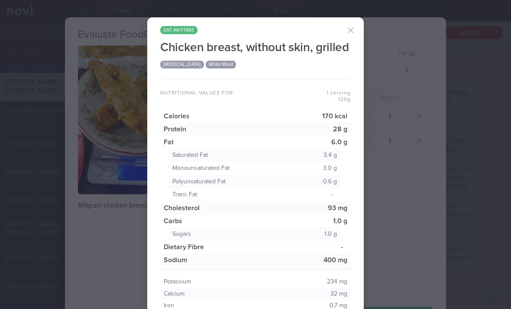
click at [353, 29] on button "button" at bounding box center [350, 30] width 17 height 17
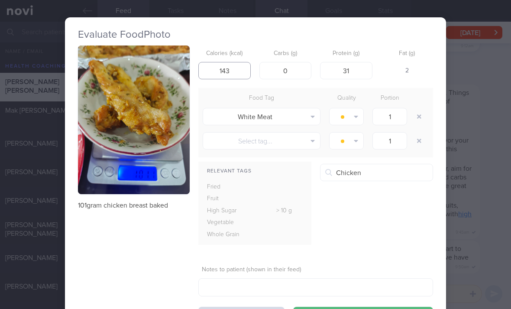
type input "143"
type input "24"
click at [417, 114] on button "button" at bounding box center [420, 117] width 16 height 16
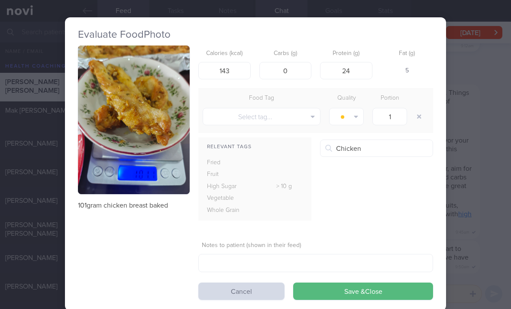
click at [361, 289] on button "Save & Close" at bounding box center [363, 291] width 140 height 17
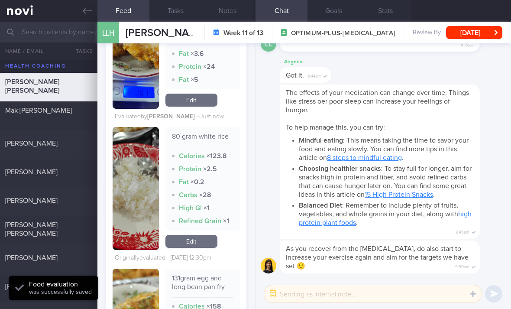
scroll to position [1420, 0]
click at [198, 239] on link "Edit" at bounding box center [192, 241] width 52 height 13
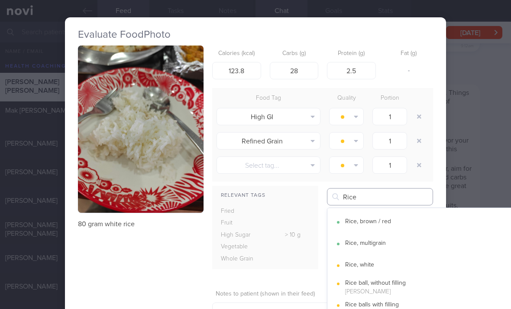
scroll to position [46, 0]
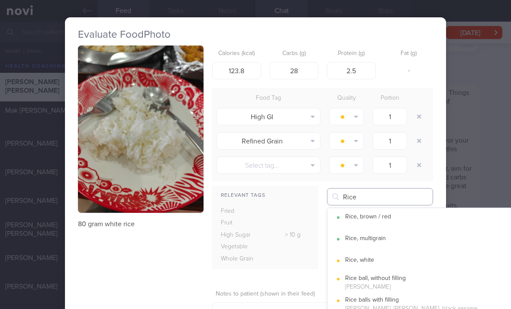
type input "Rice"
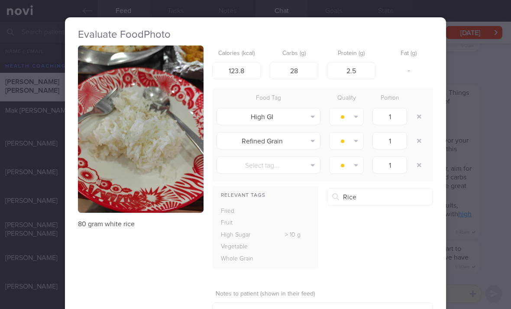
click at [410, 257] on button "Rice, white" at bounding box center [434, 261] width 212 height 22
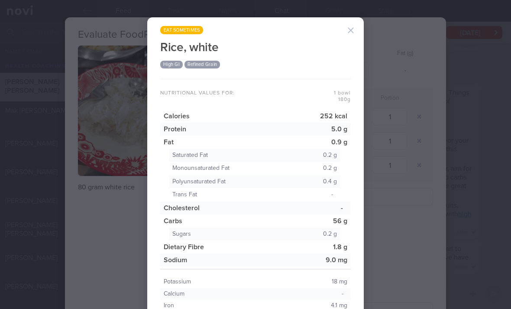
scroll to position [1790, 0]
click at [350, 31] on button "button" at bounding box center [350, 30] width 17 height 17
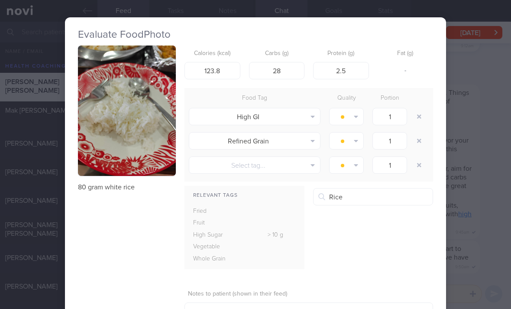
click at [349, 31] on h2 "Evaluate Food Photo" at bounding box center [255, 34] width 355 height 13
type input "1"
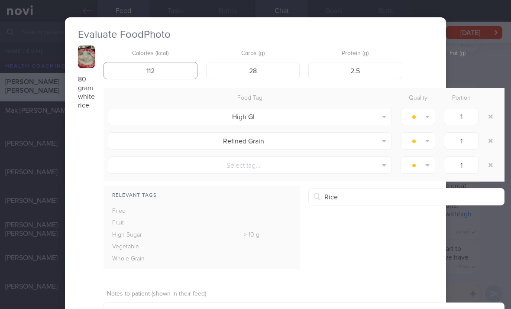
type input "112"
type input "25"
type input "2"
click at [492, 117] on button "button" at bounding box center [491, 117] width 16 height 16
click at [492, 116] on button "button" at bounding box center [491, 117] width 16 height 16
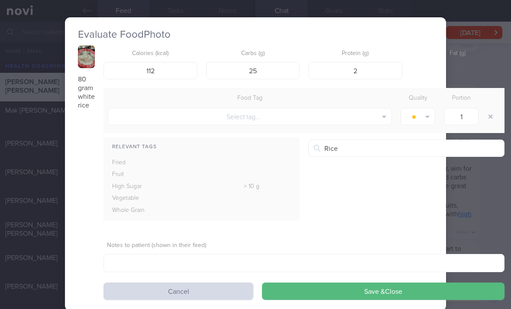
click at [490, 118] on button "button" at bounding box center [491, 117] width 16 height 16
click at [392, 289] on button "Save & Close" at bounding box center [383, 291] width 243 height 17
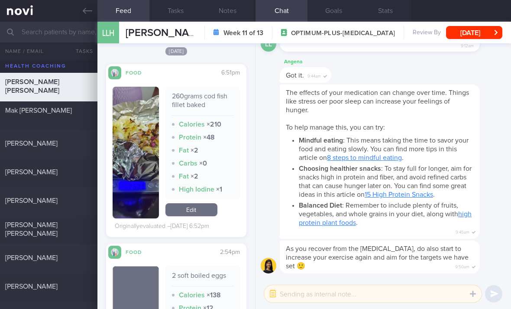
scroll to position [2102, 0]
click at [202, 216] on link "Edit" at bounding box center [192, 209] width 52 height 13
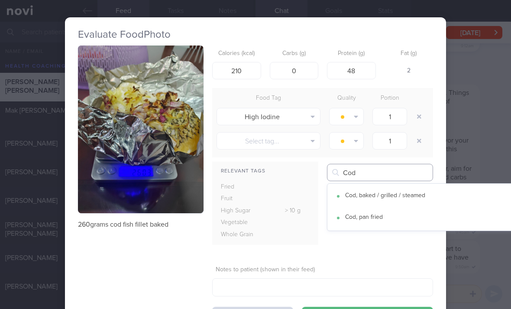
type input "Cod"
click at [436, 195] on button "Cod, baked / grilled / steamed" at bounding box center [434, 197] width 212 height 22
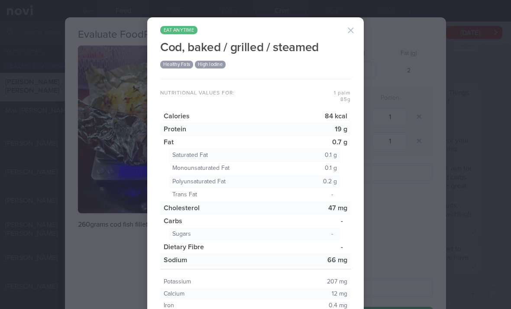
click at [436, 197] on div "eat anytime Cod, baked / grilled / steamed Healthy Fats High Iodine Nutritional…" at bounding box center [255, 154] width 511 height 309
